Goal: Task Accomplishment & Management: Complete application form

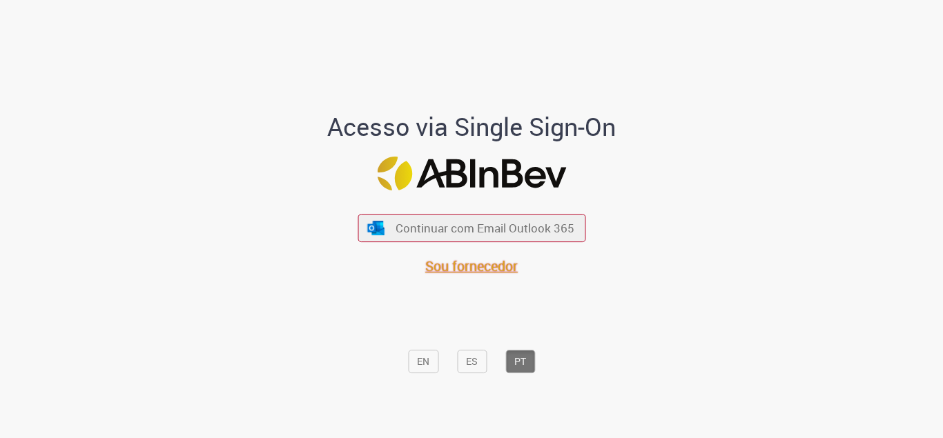
click at [472, 269] on span "Sou fornecedor" at bounding box center [471, 267] width 93 height 19
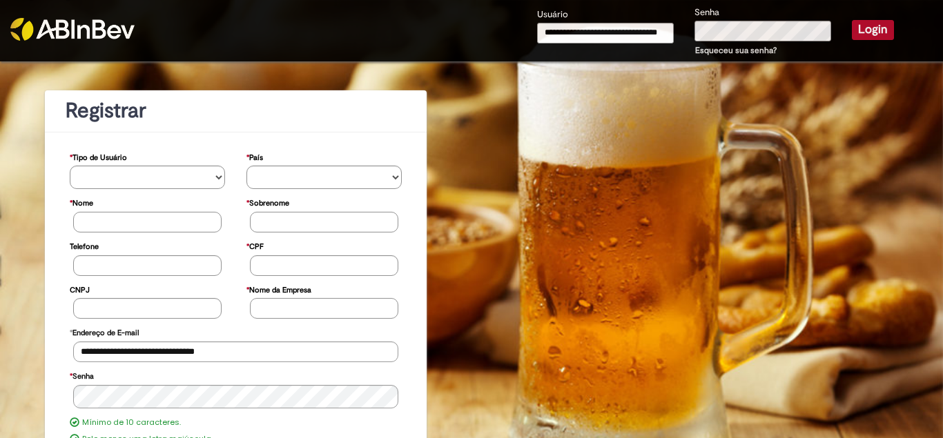
type input "**********"
click at [881, 30] on button "Login" at bounding box center [873, 29] width 42 height 19
